Goal: Information Seeking & Learning: Learn about a topic

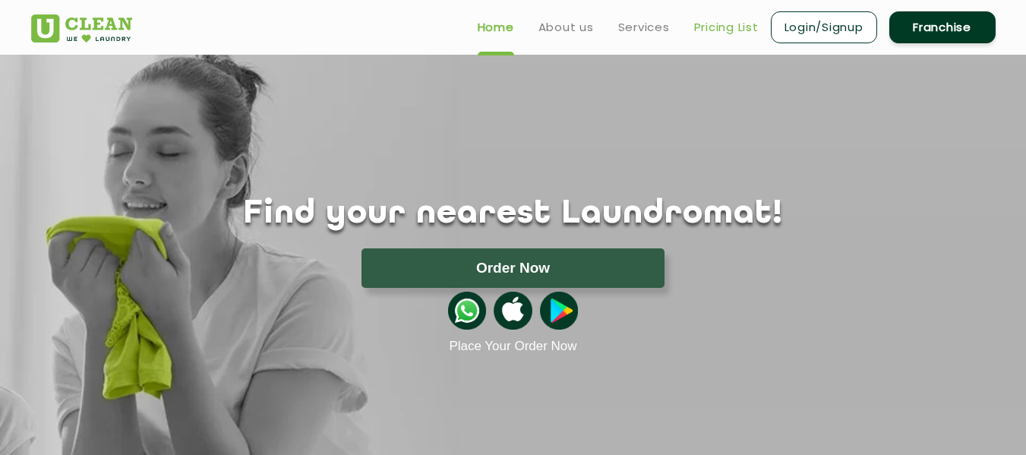
click at [713, 25] on link "Pricing List" at bounding box center [726, 27] width 65 height 18
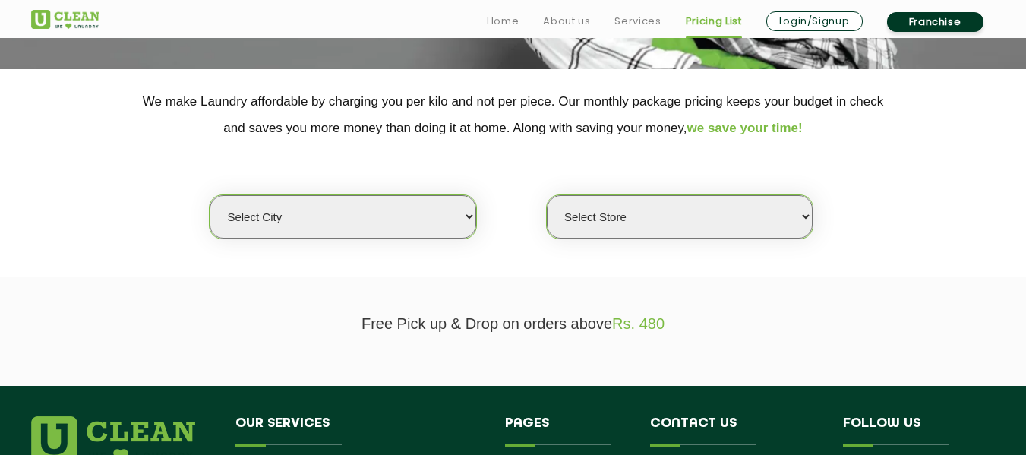
scroll to position [304, 0]
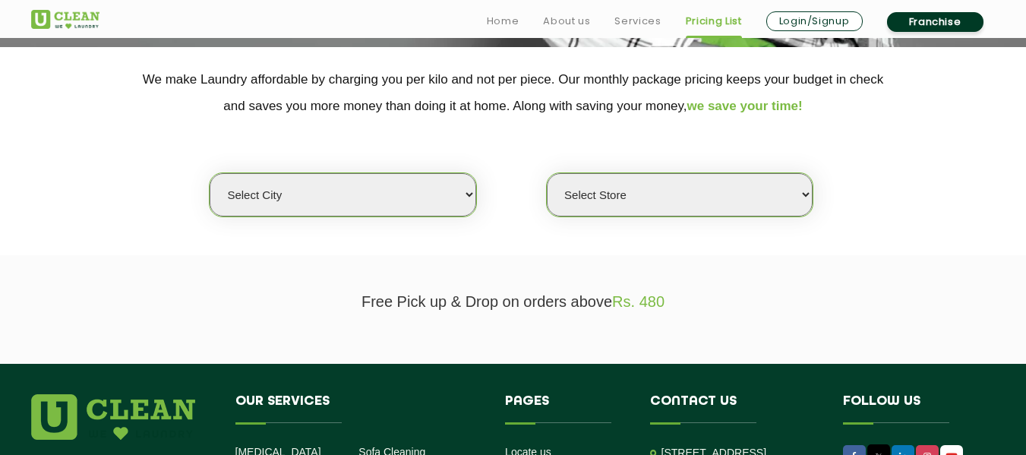
click at [465, 198] on select "Select city [GEOGRAPHIC_DATA] [GEOGRAPHIC_DATA] [GEOGRAPHIC_DATA] [GEOGRAPHIC_D…" at bounding box center [343, 194] width 266 height 43
select select "3"
click at [210, 173] on select "Select city [GEOGRAPHIC_DATA] [GEOGRAPHIC_DATA] [GEOGRAPHIC_DATA] [GEOGRAPHIC_D…" at bounding box center [343, 194] width 266 height 43
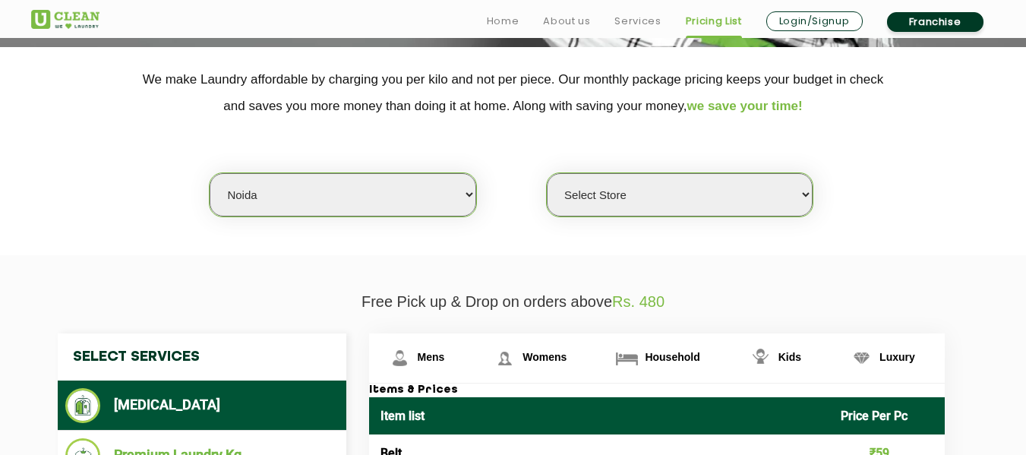
click at [600, 188] on select "Select Store [GEOGRAPHIC_DATA] [GEOGRAPHIC_DATA] [GEOGRAPHIC_DATA] [GEOGRAPHIC_…" at bounding box center [680, 194] width 266 height 43
select select "109"
click at [547, 173] on select "Select Store [GEOGRAPHIC_DATA] [GEOGRAPHIC_DATA] [GEOGRAPHIC_DATA] [GEOGRAPHIC_…" at bounding box center [680, 194] width 266 height 43
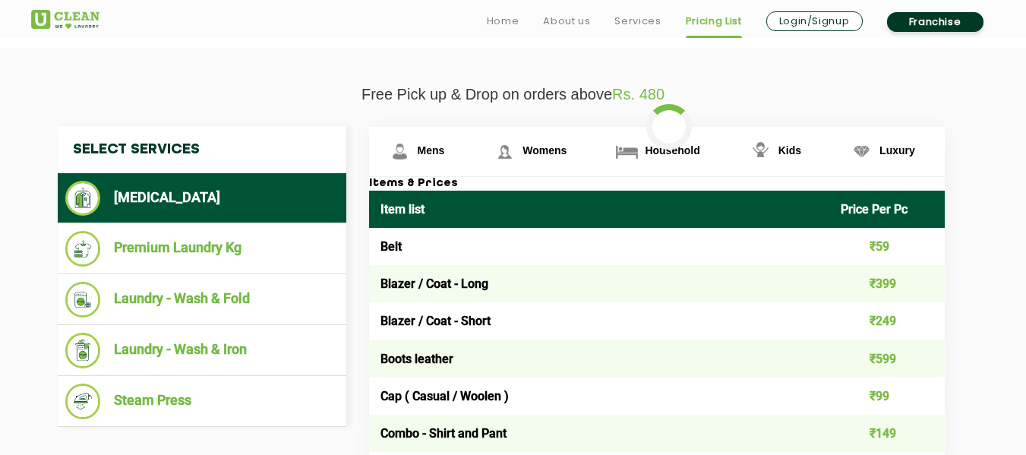
scroll to position [532, 0]
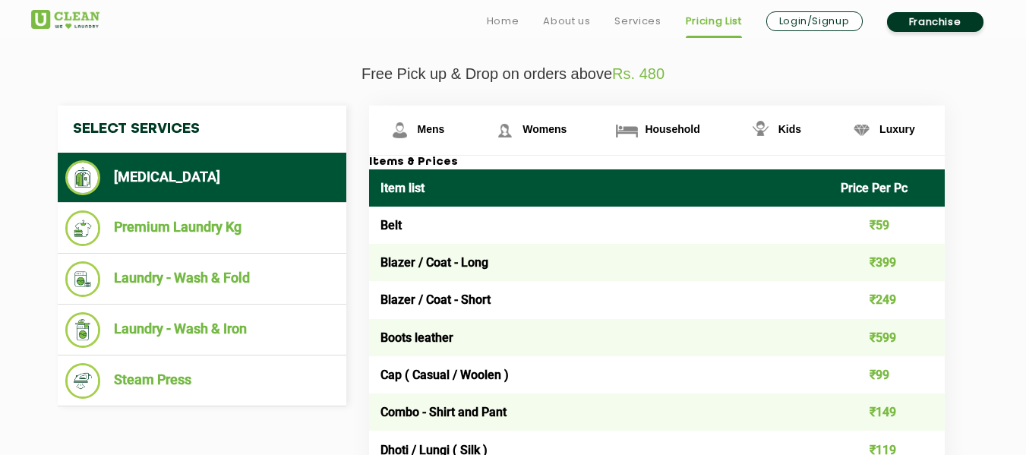
click at [426, 267] on td "Blazer / Coat - Long" at bounding box center [599, 262] width 461 height 37
click at [476, 297] on td "Blazer / Coat - Short" at bounding box center [599, 299] width 461 height 37
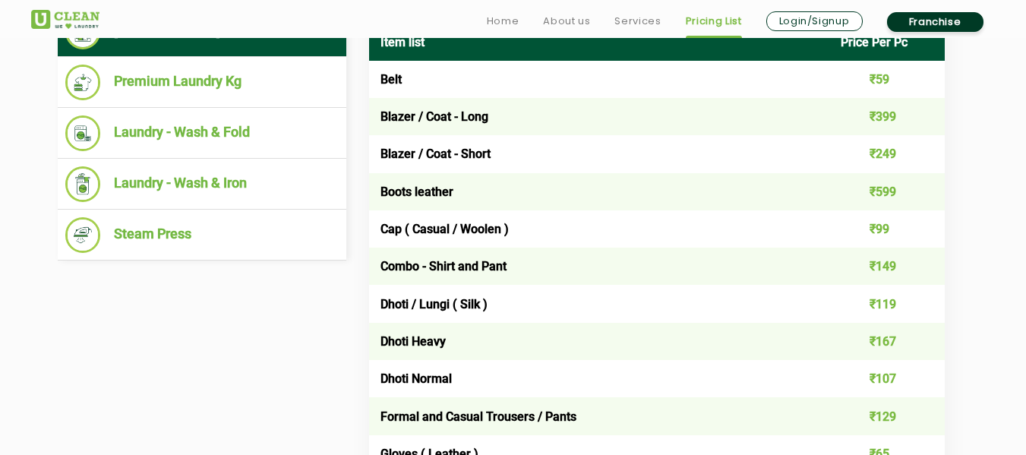
scroll to position [684, 0]
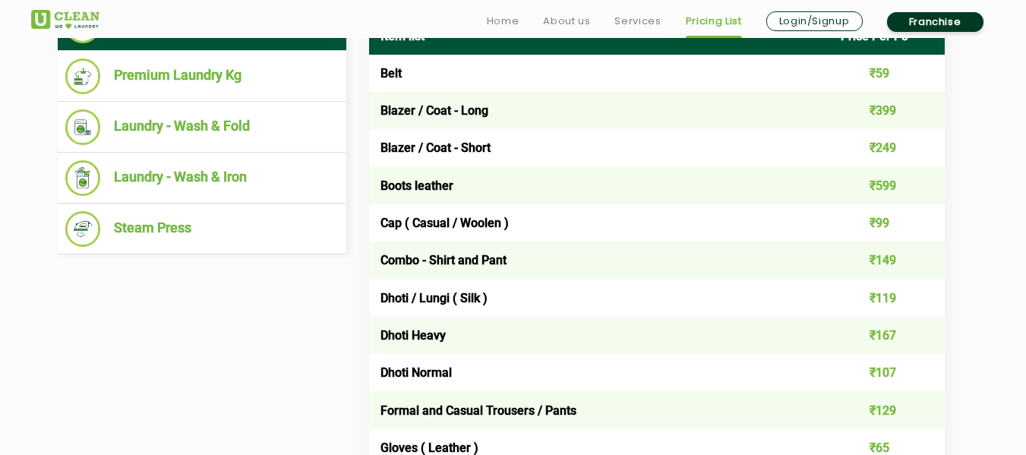
click at [472, 300] on td "Dhoti / Lungi ( Silk )" at bounding box center [599, 297] width 461 height 37
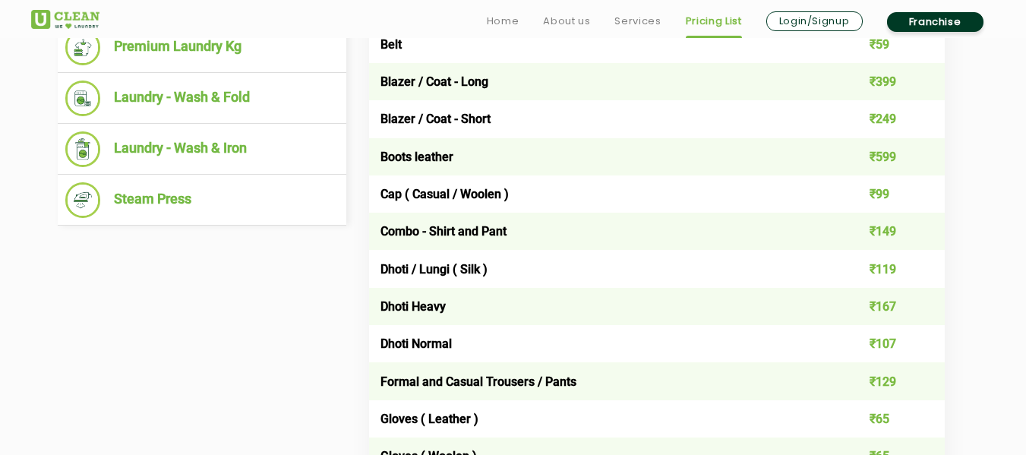
scroll to position [760, 0]
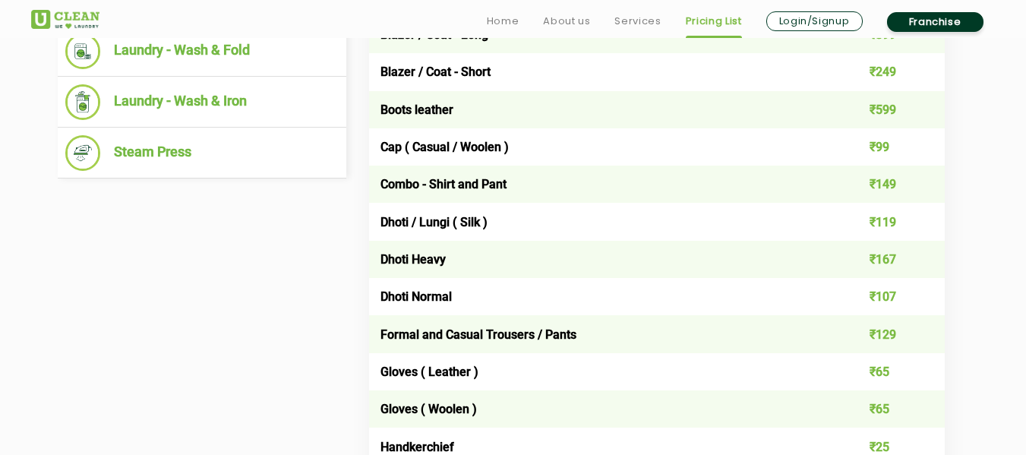
click at [511, 260] on td "Dhoti Heavy" at bounding box center [599, 259] width 461 height 37
click at [880, 268] on td "₹167" at bounding box center [887, 259] width 115 height 37
click at [526, 317] on td "Formal and Casual Trousers / Pants" at bounding box center [599, 333] width 461 height 37
click at [871, 303] on td "₹107" at bounding box center [887, 296] width 115 height 37
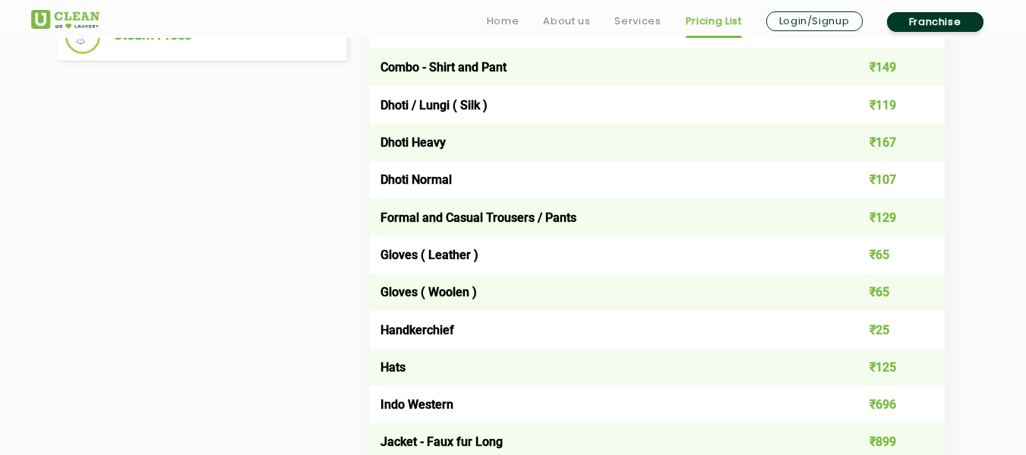
scroll to position [912, 0]
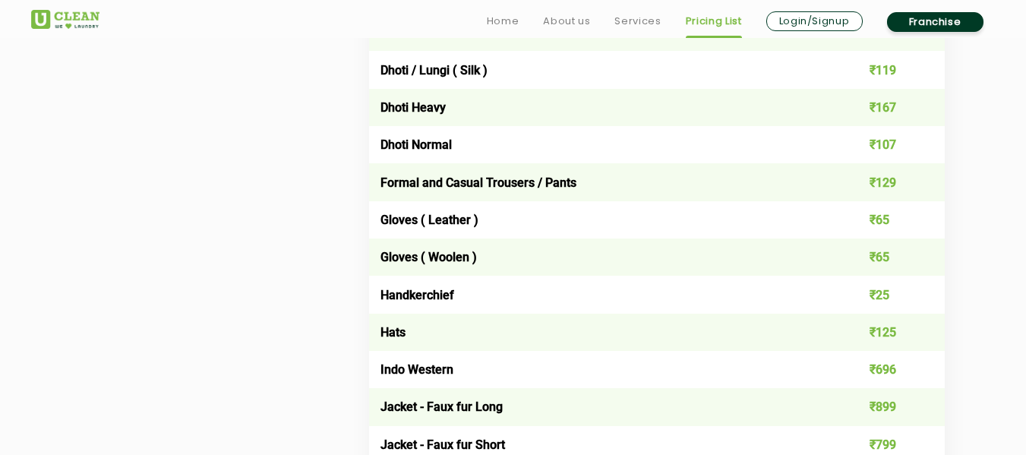
click at [886, 169] on td "₹129" at bounding box center [887, 181] width 115 height 37
drag, startPoint x: 542, startPoint y: 217, endPoint x: 598, endPoint y: 218, distance: 56.2
click at [541, 217] on td "Gloves ( Leather )" at bounding box center [599, 219] width 461 height 37
click at [864, 223] on td "₹65" at bounding box center [887, 219] width 115 height 37
click at [546, 264] on td "Gloves ( Woolen )" at bounding box center [599, 257] width 461 height 37
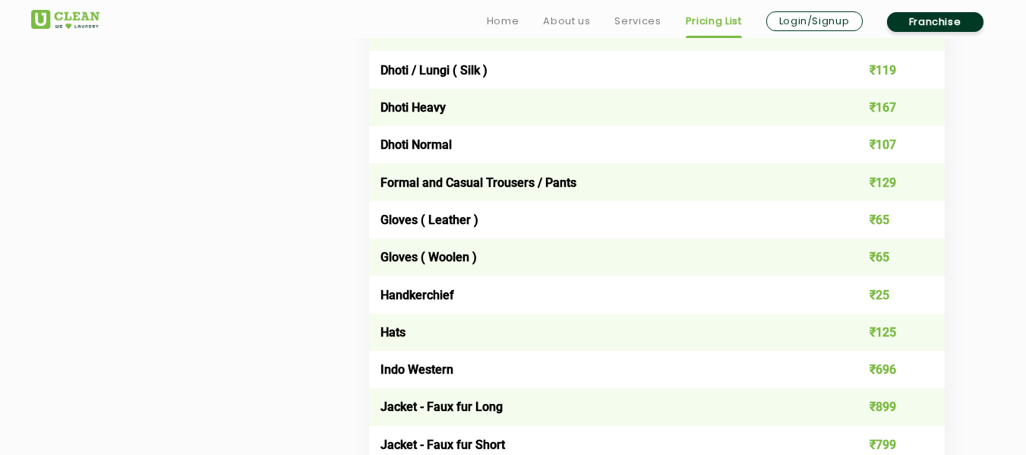
click at [868, 262] on td "₹65" at bounding box center [887, 257] width 115 height 37
drag, startPoint x: 575, startPoint y: 300, endPoint x: 623, endPoint y: 296, distance: 48.0
click at [574, 300] on td "Handkerchief" at bounding box center [599, 294] width 461 height 37
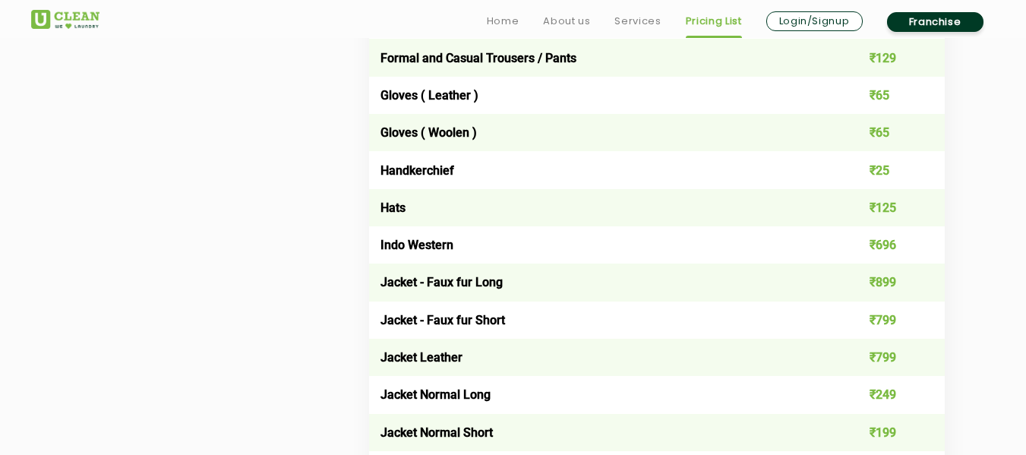
scroll to position [1063, 0]
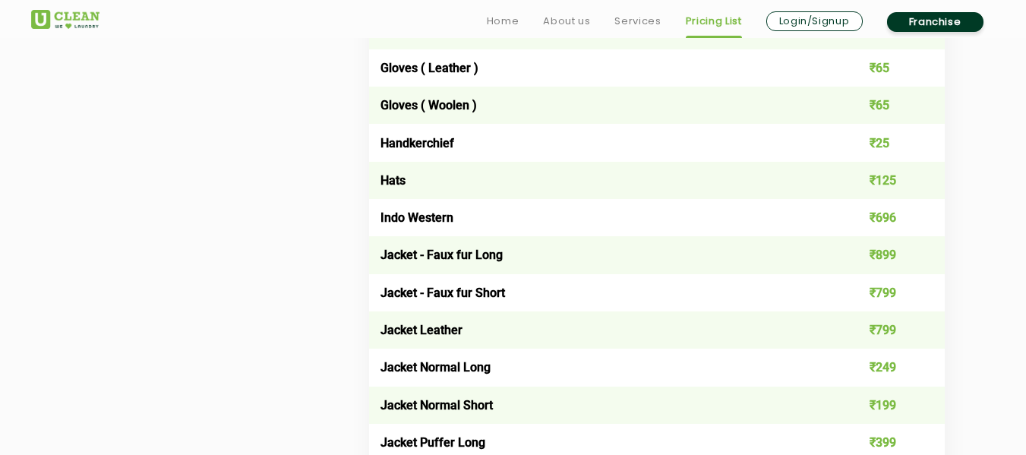
click at [619, 289] on td "Jacket - Faux fur Short" at bounding box center [599, 292] width 461 height 37
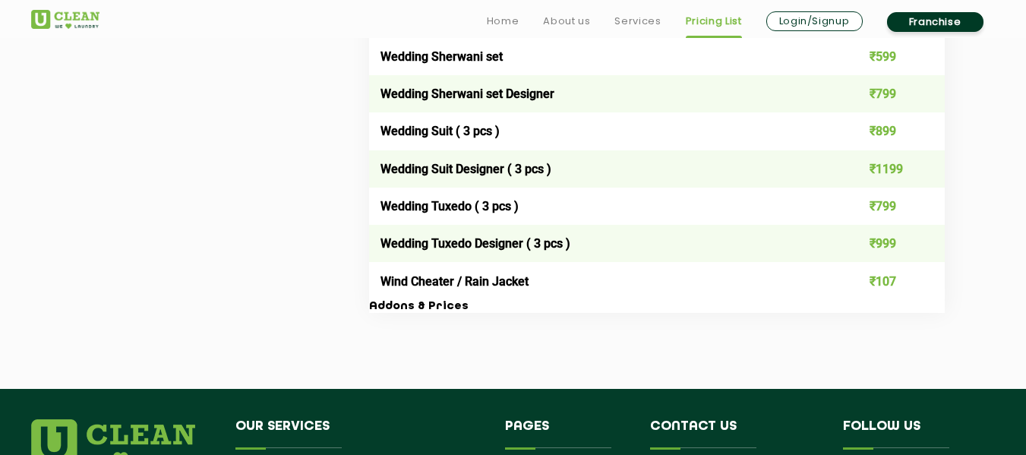
scroll to position [3114, 0]
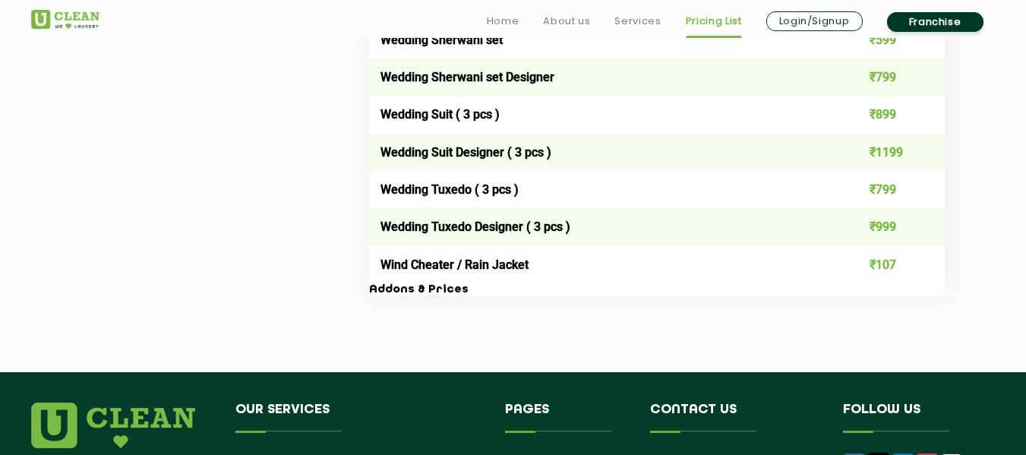
click at [419, 293] on h3 "Addons & Prices" at bounding box center [657, 290] width 576 height 14
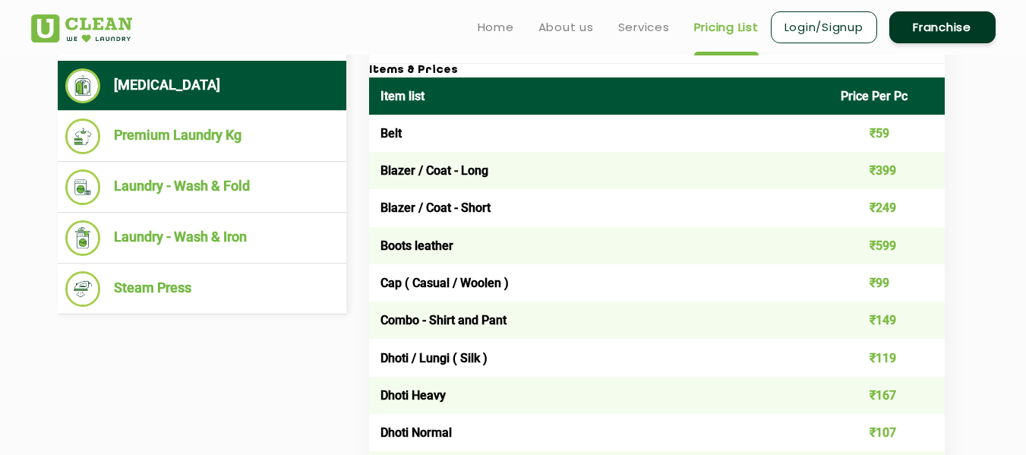
scroll to position [532, 0]
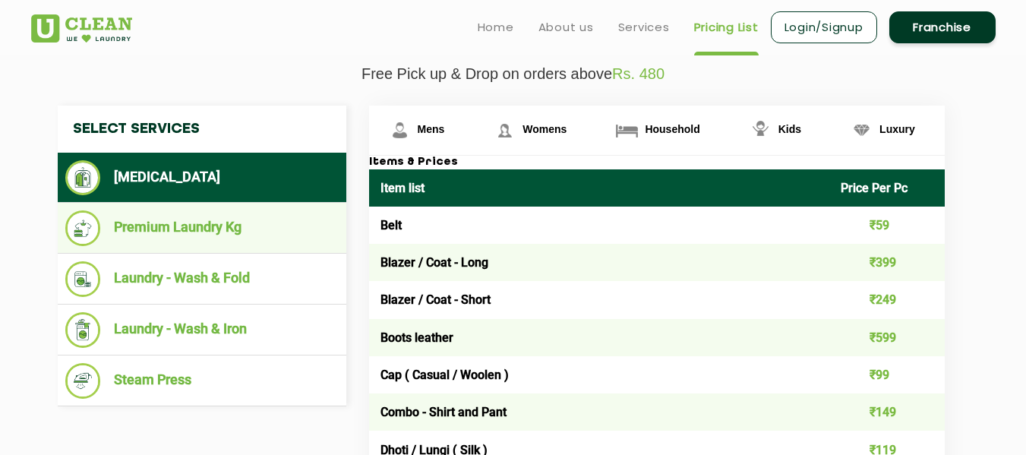
click at [195, 230] on li "Premium Laundry Kg" at bounding box center [201, 228] width 273 height 36
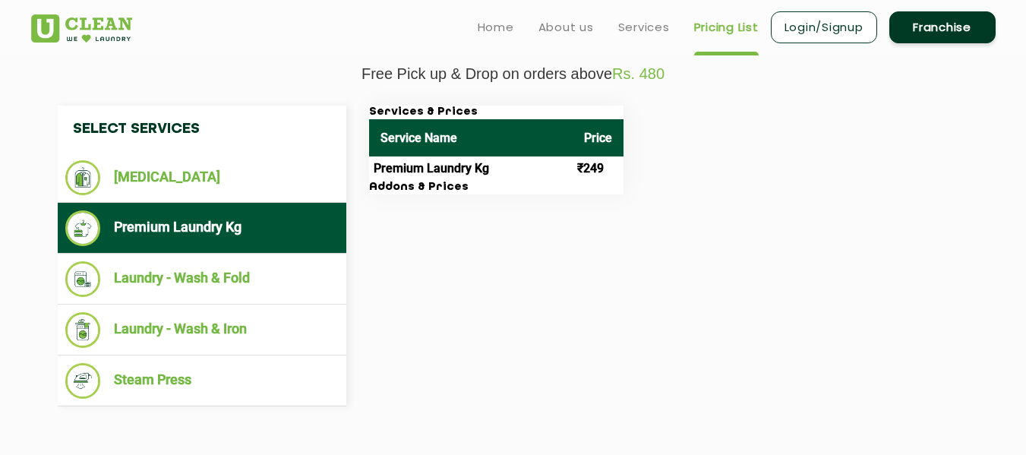
click at [449, 186] on h3 "Addons & Prices" at bounding box center [496, 188] width 254 height 14
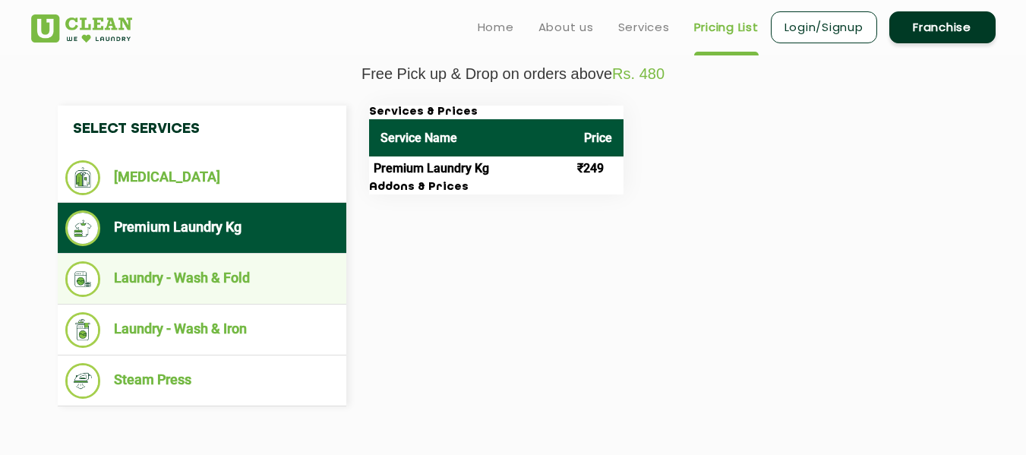
click at [172, 280] on li "Laundry - Wash & Fold" at bounding box center [201, 279] width 273 height 36
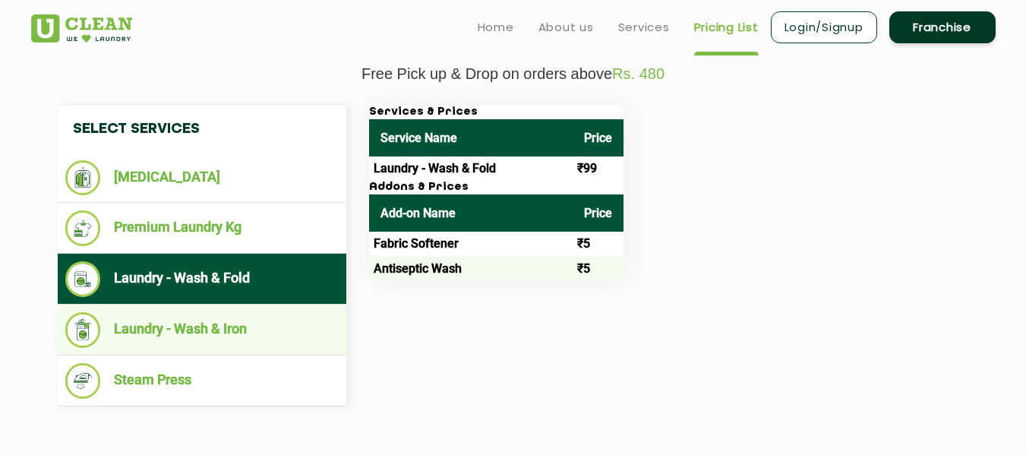
click at [201, 330] on li "Laundry - Wash & Iron" at bounding box center [201, 330] width 273 height 36
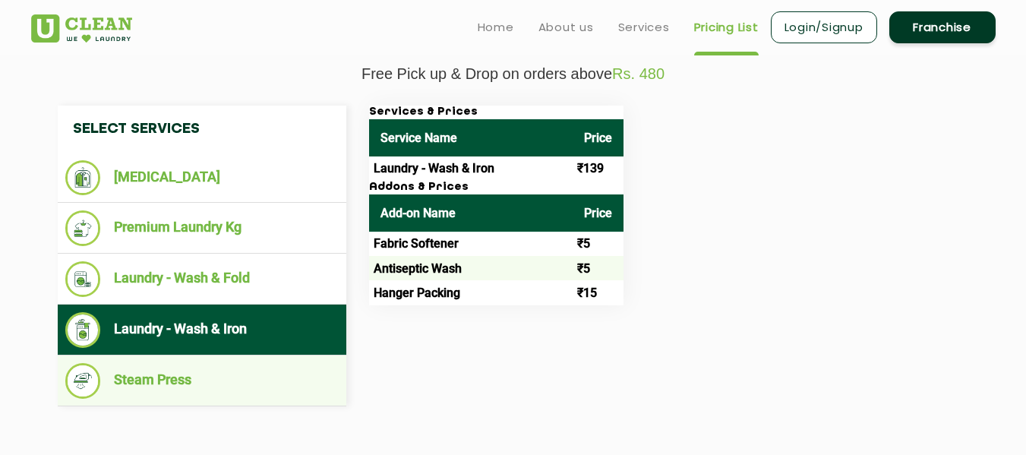
click at [182, 385] on li "Steam Press" at bounding box center [201, 381] width 273 height 36
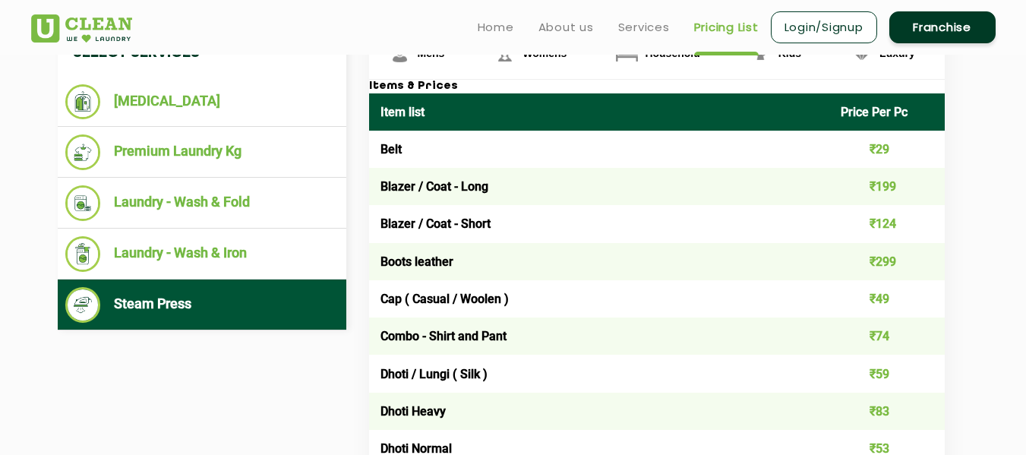
scroll to position [456, 0]
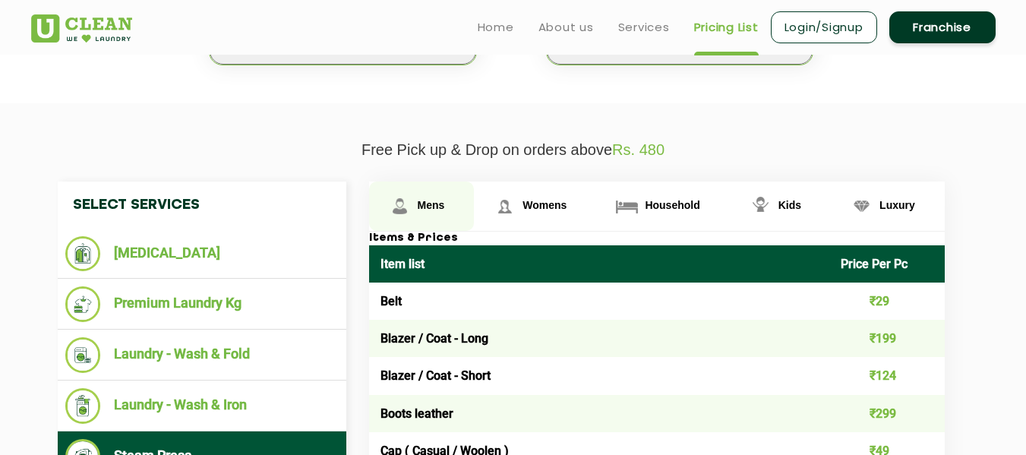
click at [423, 206] on span "Mens" at bounding box center [431, 205] width 27 height 12
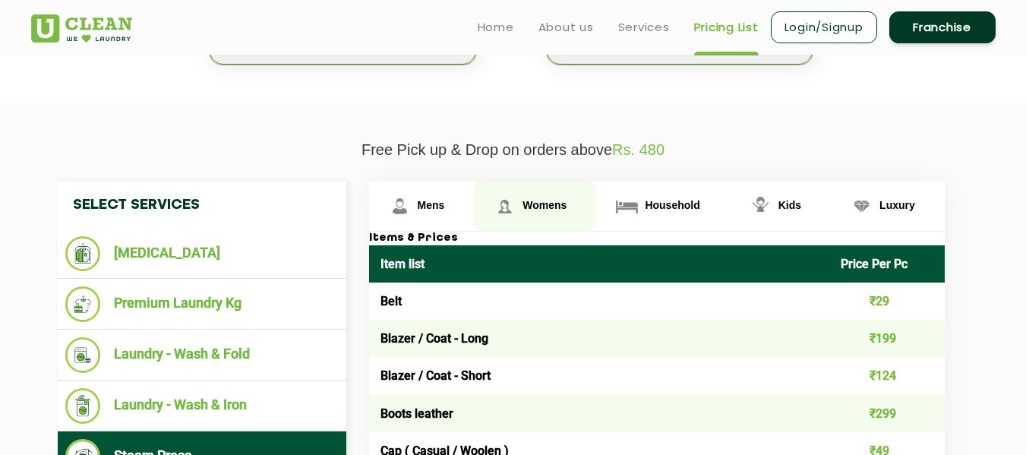
click at [520, 208] on link "Womens" at bounding box center [535, 206] width 122 height 49
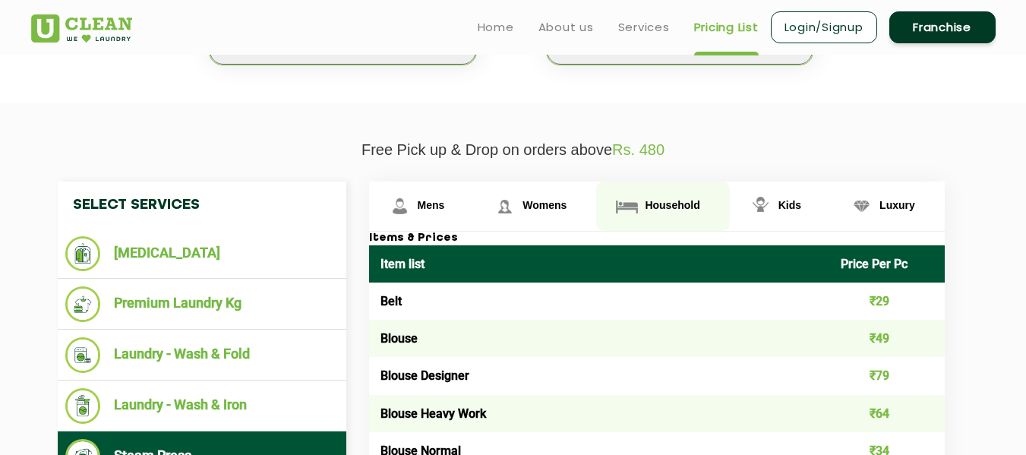
click at [670, 200] on span "Household" at bounding box center [672, 205] width 55 height 12
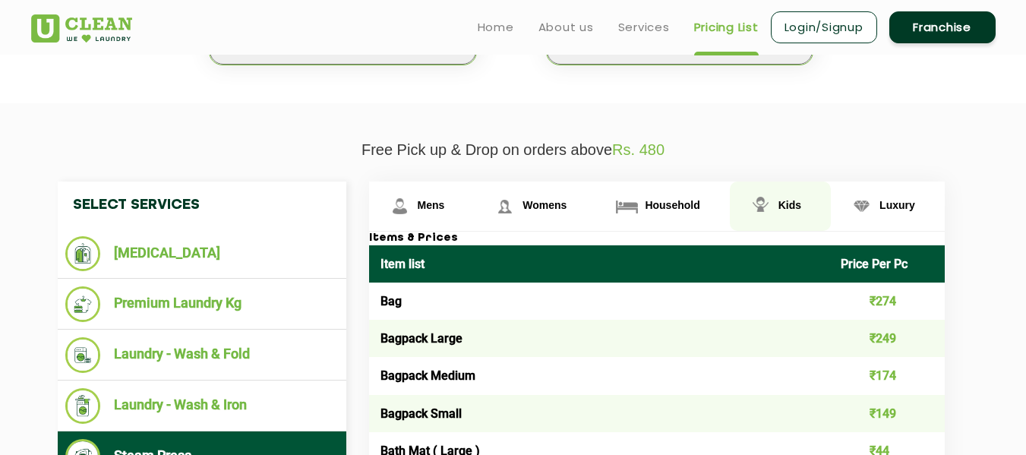
click at [772, 207] on img at bounding box center [760, 206] width 27 height 27
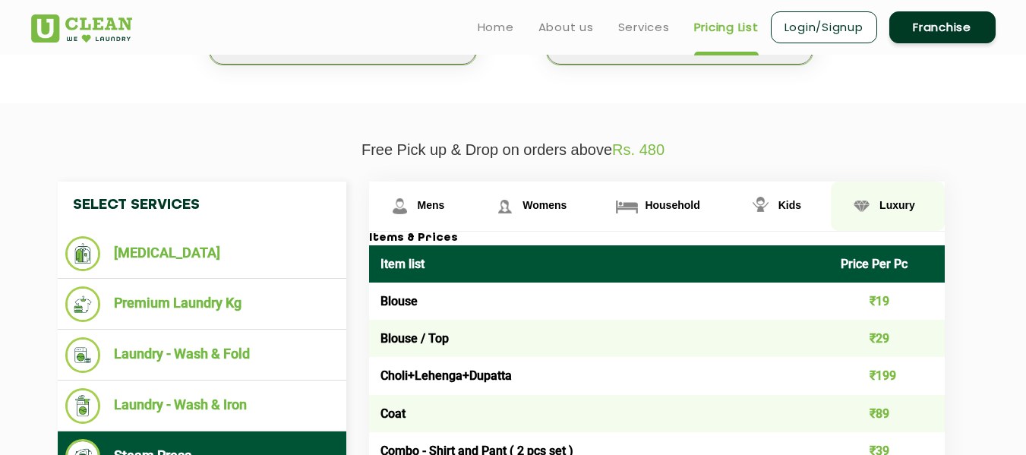
click at [909, 207] on span "Luxury" at bounding box center [898, 205] width 36 height 12
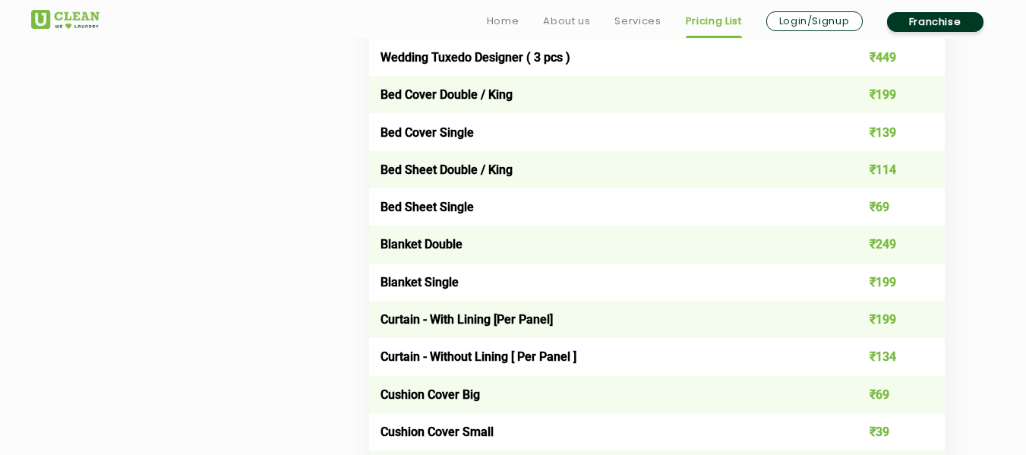
scroll to position [2279, 0]
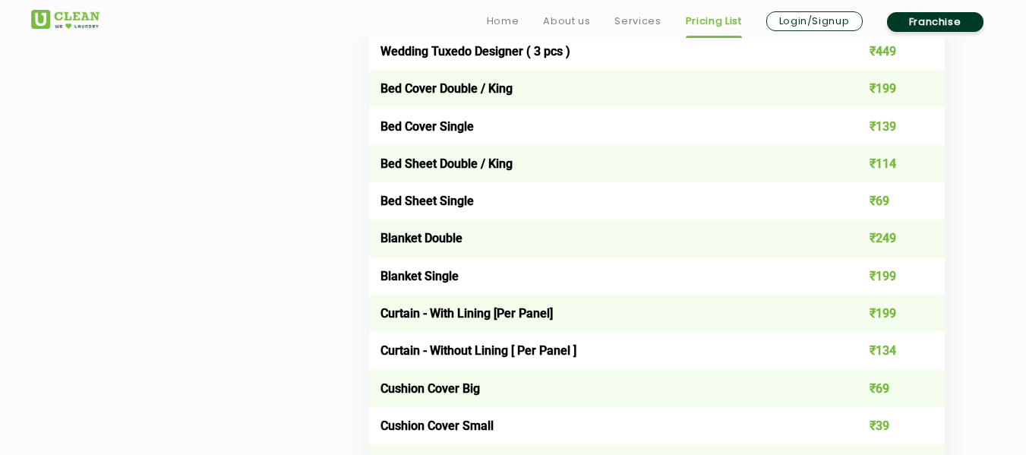
click at [884, 279] on td "₹199" at bounding box center [887, 276] width 115 height 37
click at [869, 242] on td "₹249" at bounding box center [887, 238] width 115 height 37
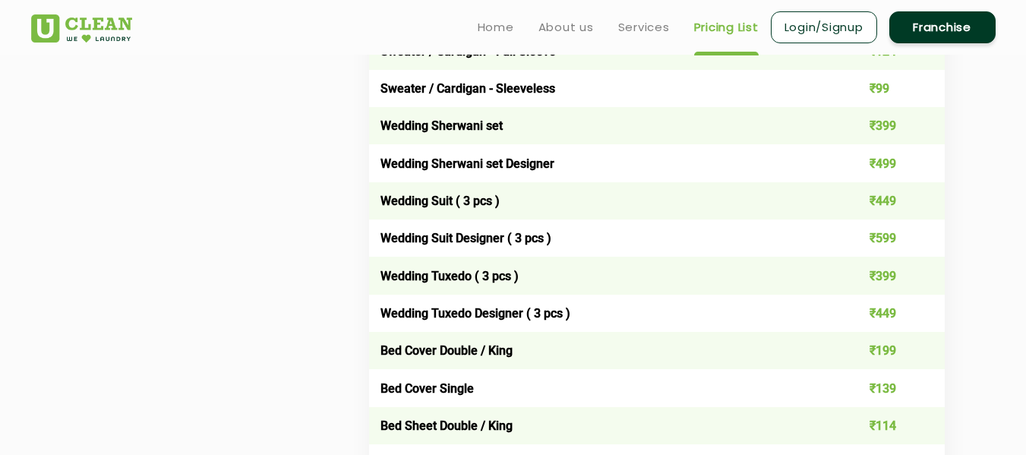
scroll to position [1899, 0]
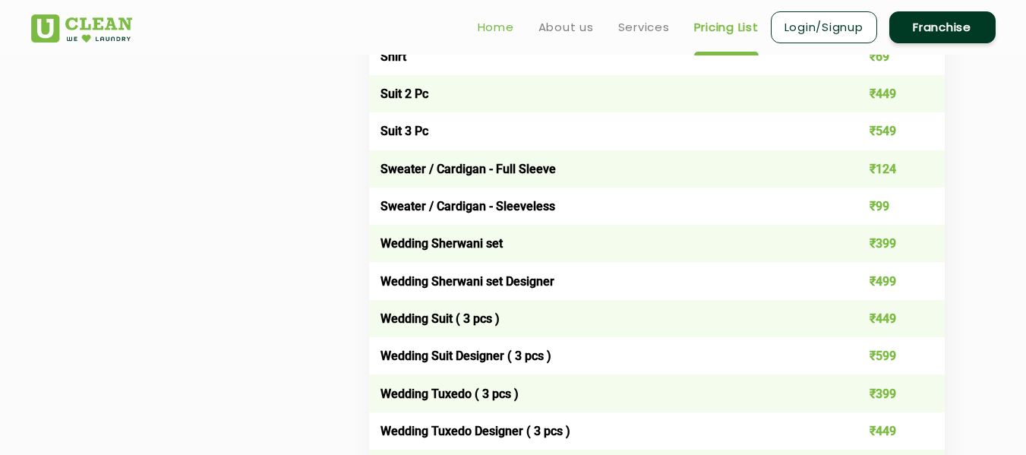
click at [501, 29] on link "Home" at bounding box center [496, 27] width 36 height 18
